Goal: Find specific page/section: Find specific page/section

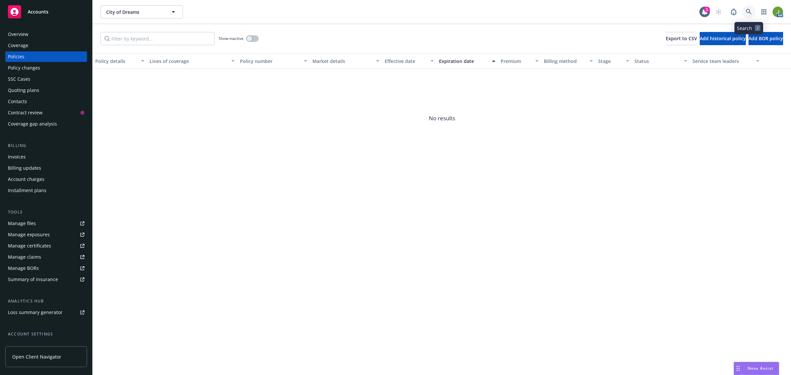
click at [752, 14] on link at bounding box center [748, 11] width 13 height 13
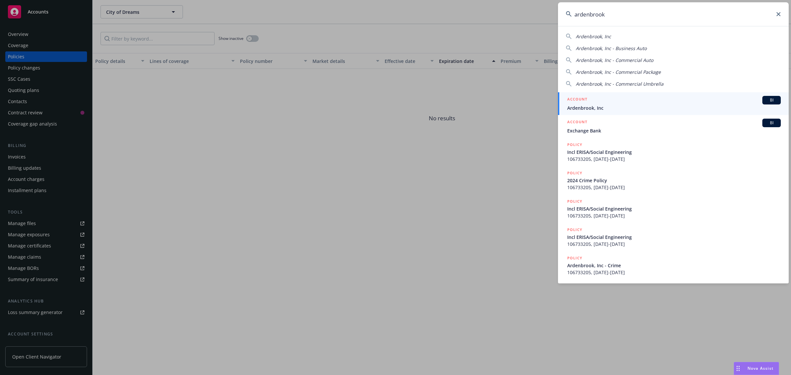
type input "ardenbrook"
click at [609, 104] on span "Ardenbrook, Inc" at bounding box center [674, 107] width 214 height 7
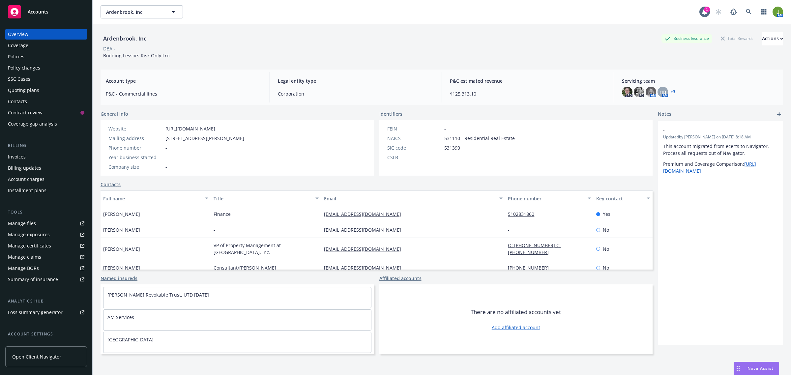
click at [51, 60] on div "Policies" at bounding box center [46, 56] width 76 height 11
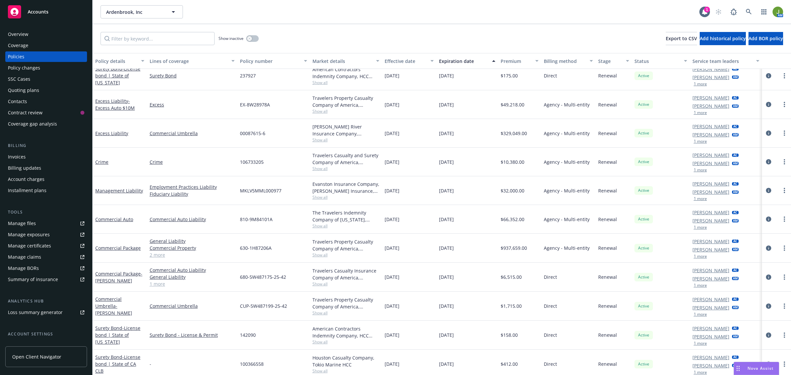
scroll to position [67, 0]
